Goal: Navigation & Orientation: Find specific page/section

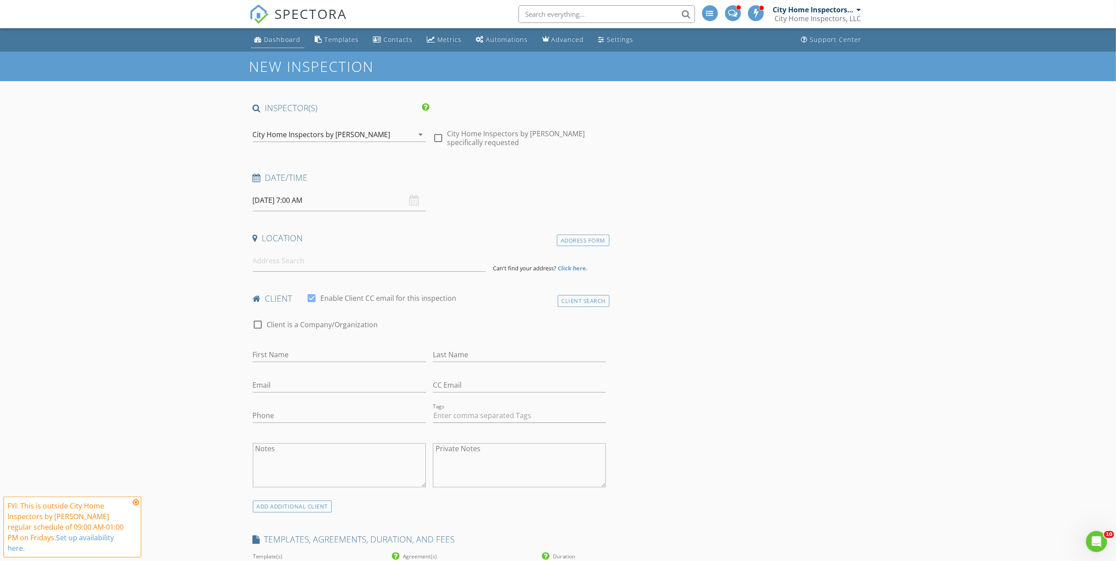
click at [260, 45] on link "Dashboard" at bounding box center [277, 40] width 53 height 16
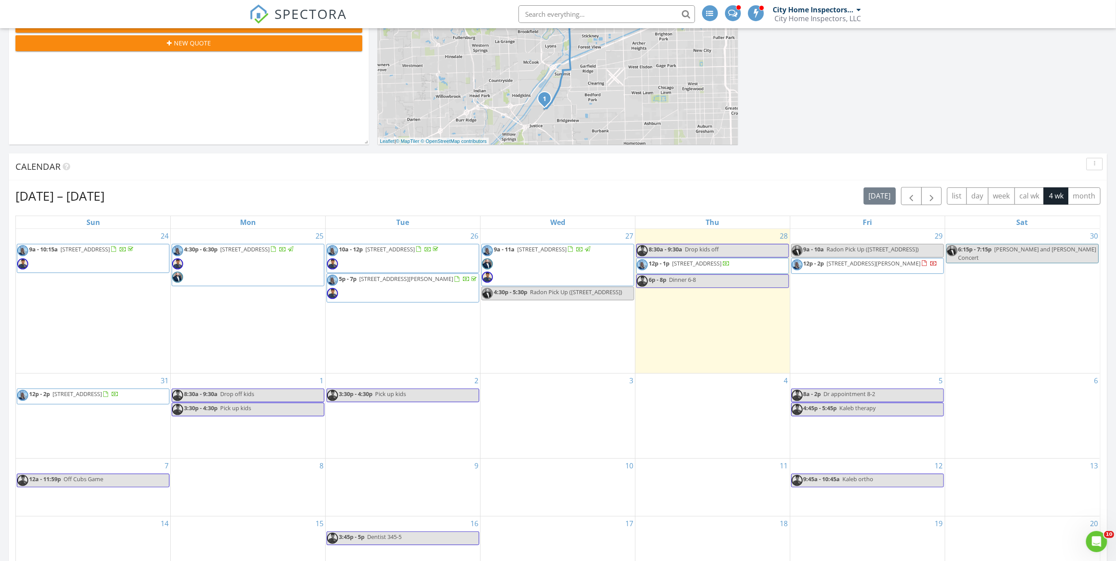
scroll to position [235, 0]
